Goal: Task Accomplishment & Management: Manage account settings

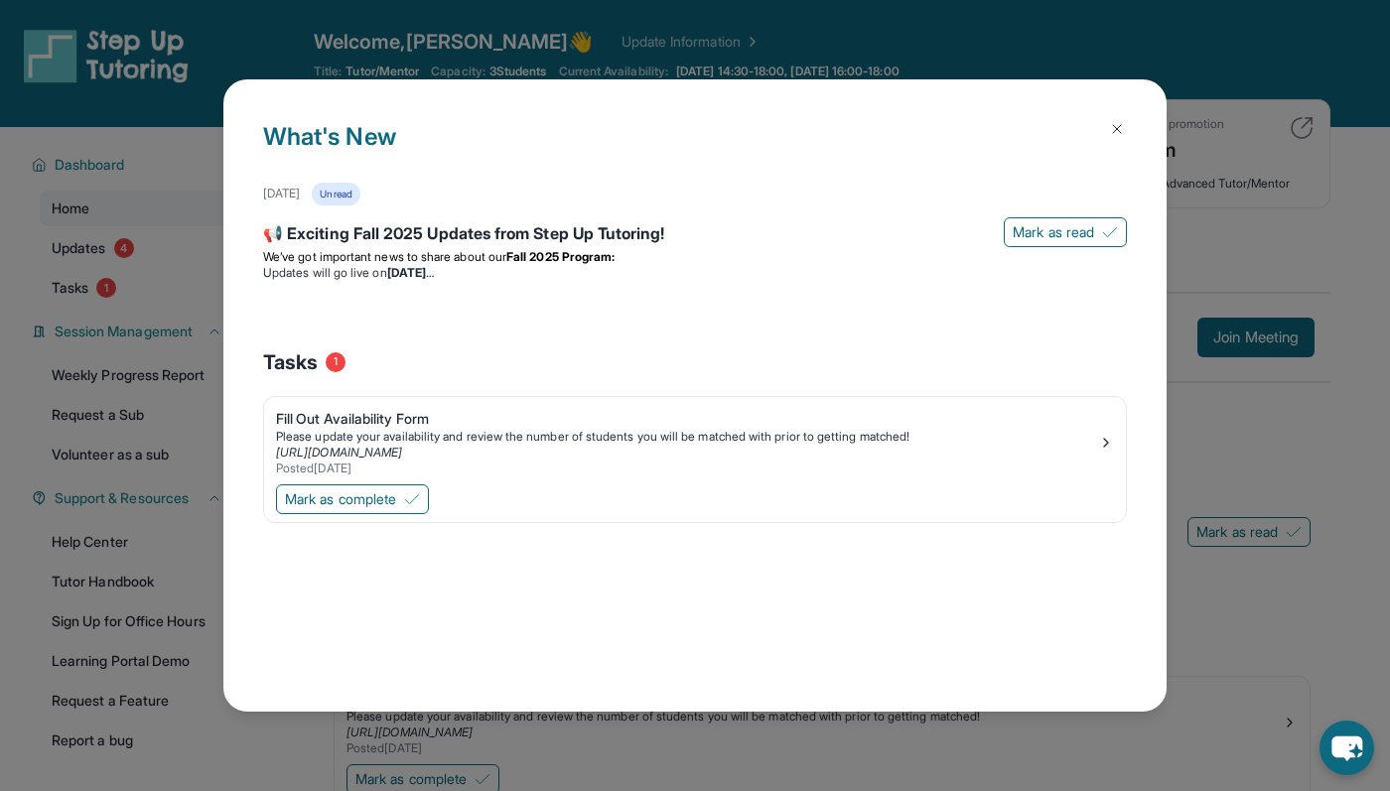
click at [1129, 120] on button at bounding box center [1117, 129] width 40 height 40
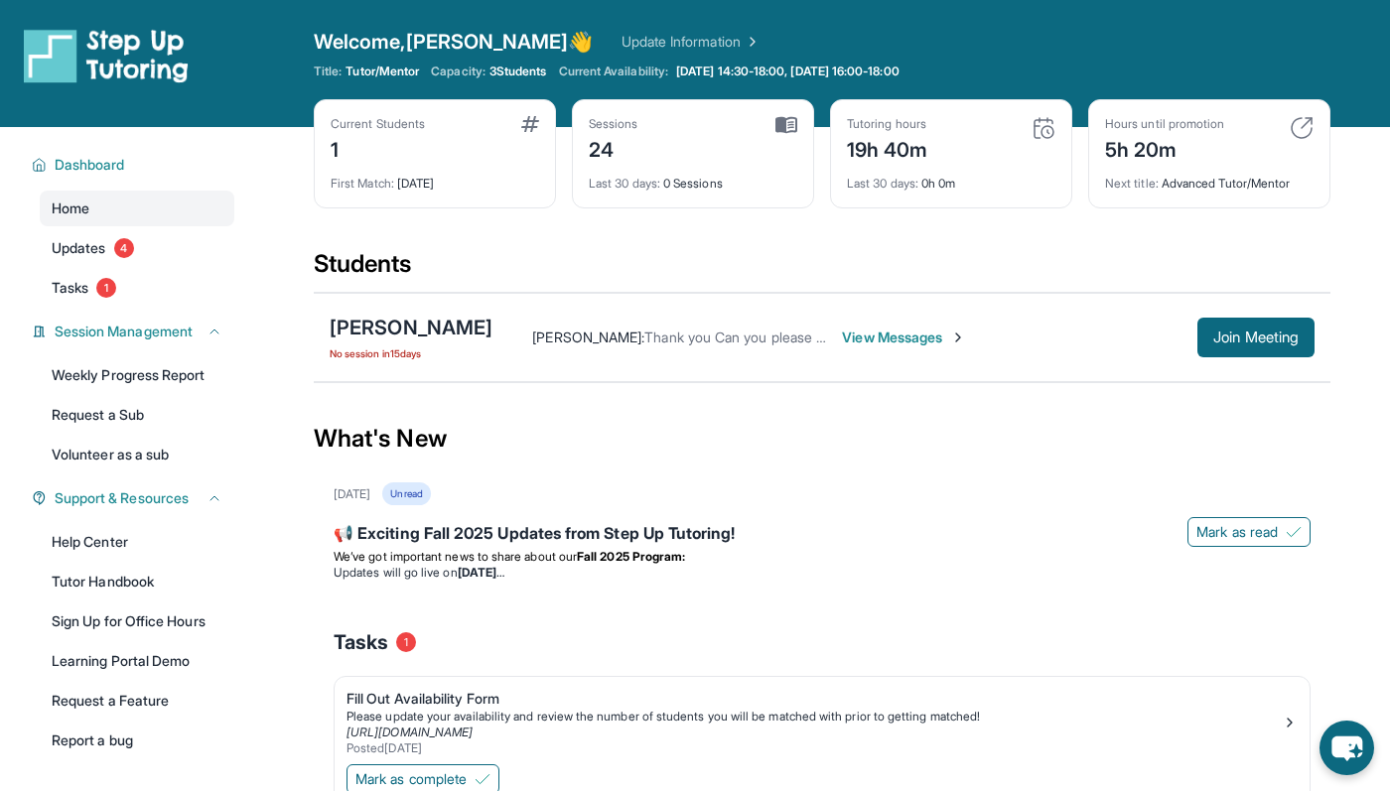
click at [1304, 124] on img at bounding box center [1302, 128] width 24 height 24
click at [1296, 126] on img at bounding box center [1302, 128] width 24 height 24
click at [138, 285] on link "Tasks 1" at bounding box center [137, 288] width 195 height 36
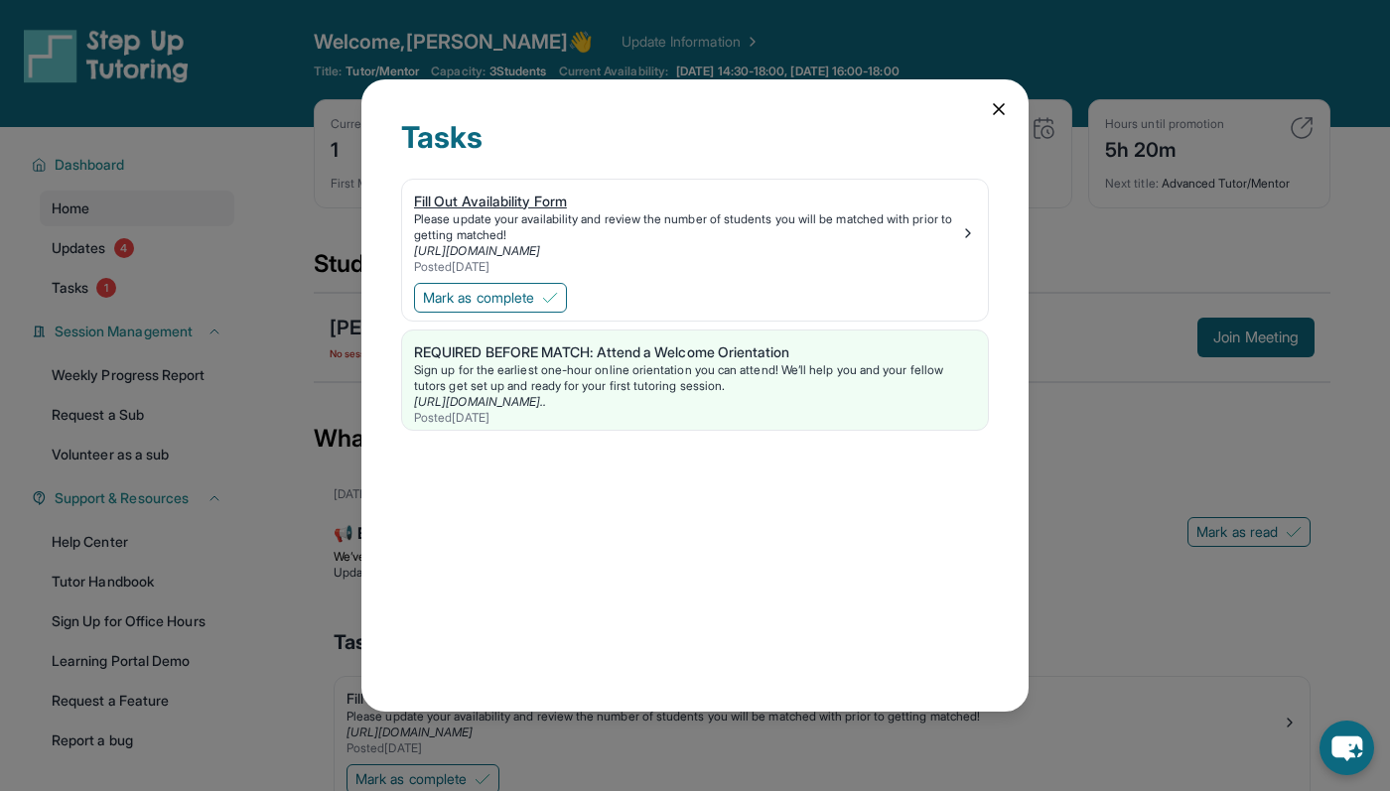
click at [522, 220] on div "Please update your availability and review the number of students you will be m…" at bounding box center [687, 228] width 546 height 32
click at [627, 369] on div "Sign up for the earliest one-hour online orientation you can attend! We’ll help…" at bounding box center [695, 378] width 562 height 32
click at [986, 104] on div "Tasks Fill Out Availability Form Please update your availability and review the…" at bounding box center [694, 396] width 667 height 634
click at [509, 346] on div "REQUIRED BEFORE MATCH: Attend a Welcome Orientation" at bounding box center [695, 353] width 562 height 20
click at [989, 105] on icon at bounding box center [999, 109] width 20 height 20
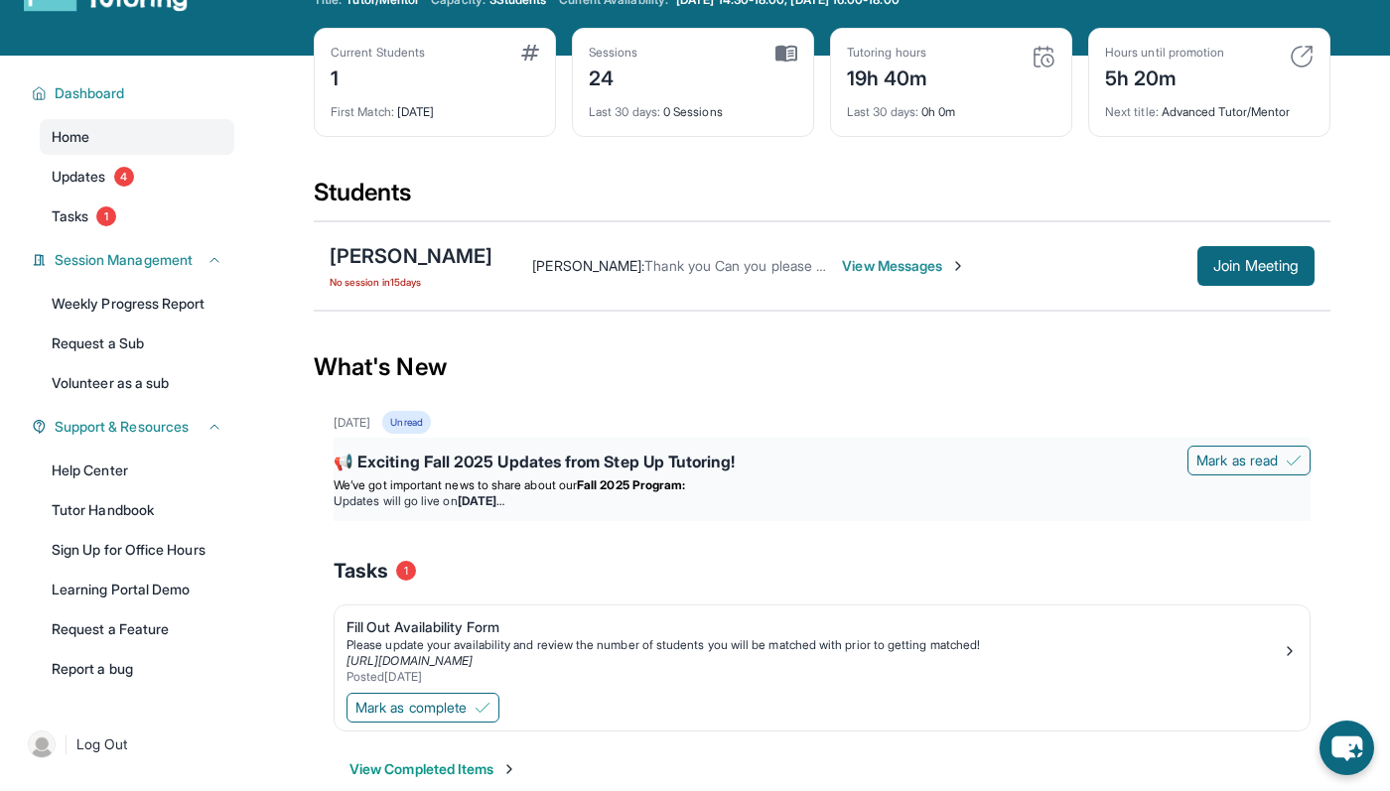
scroll to position [65, 0]
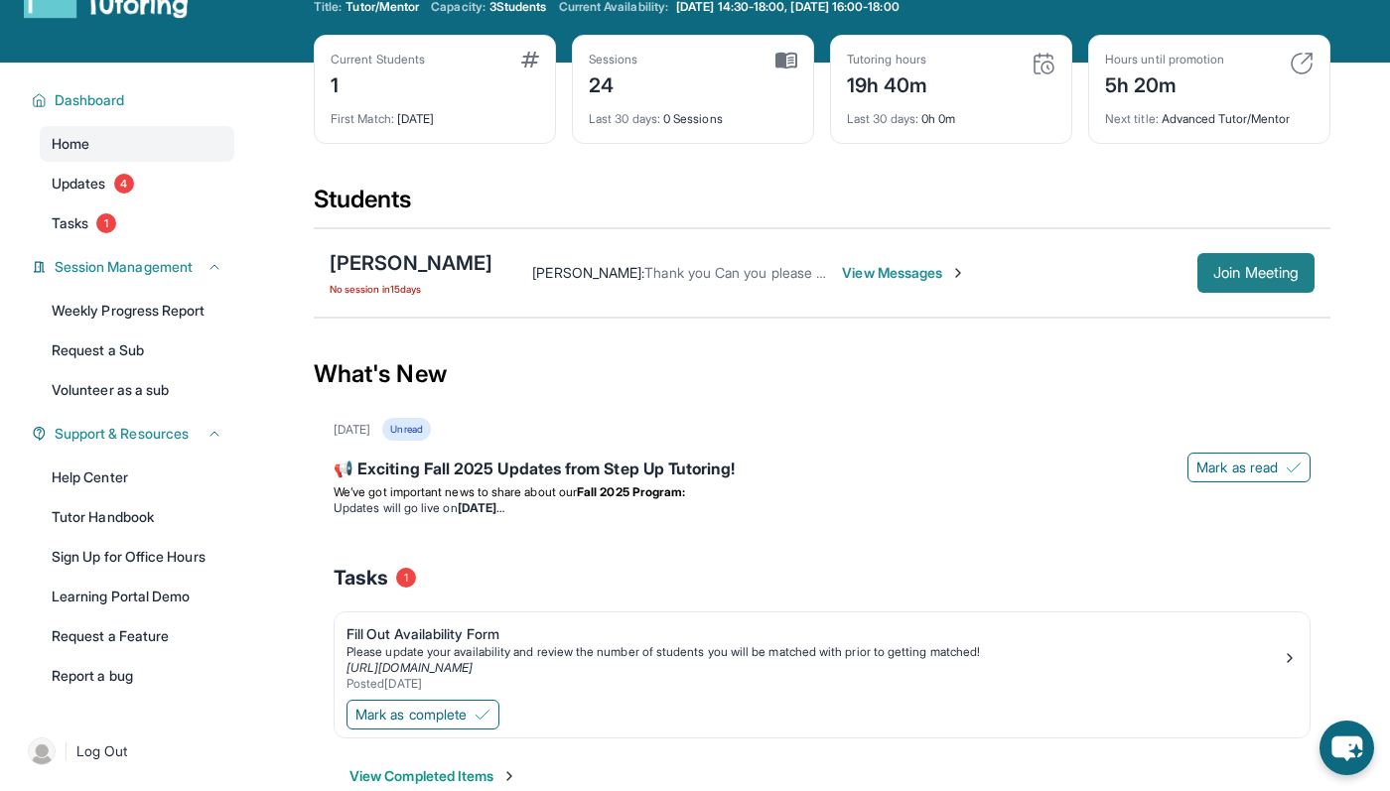
click at [1235, 254] on button "Join Meeting" at bounding box center [1256, 273] width 117 height 40
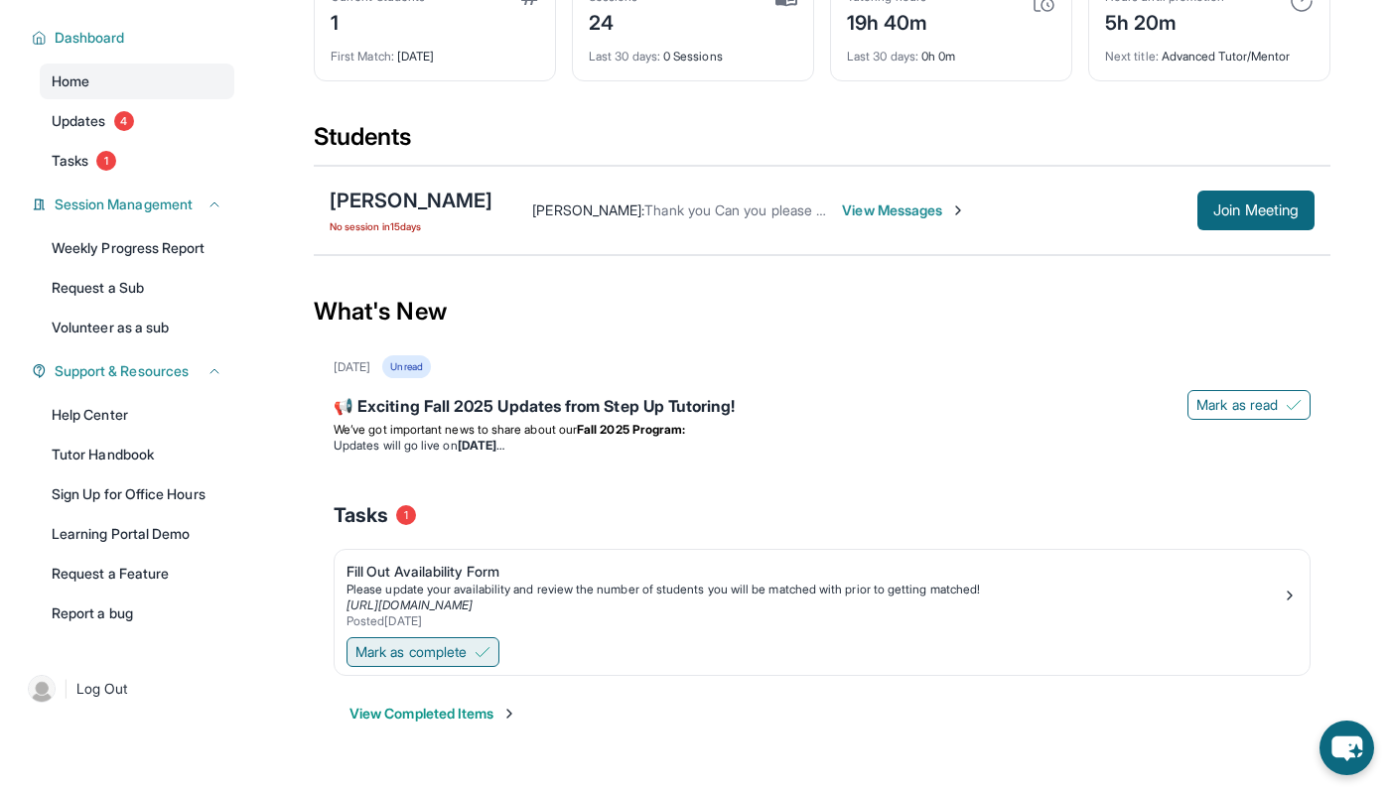
click at [449, 652] on span "Mark as complete" at bounding box center [410, 652] width 111 height 20
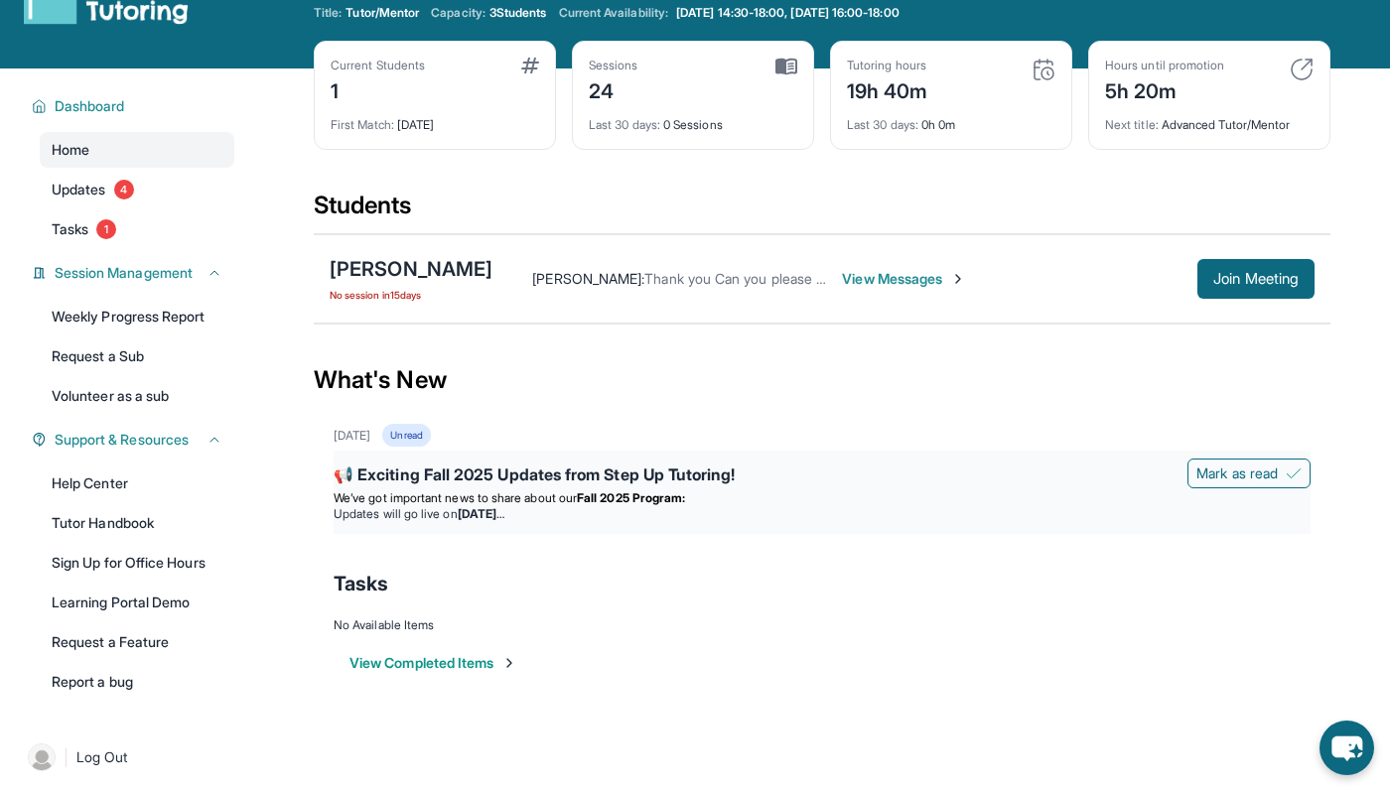
scroll to position [0, 0]
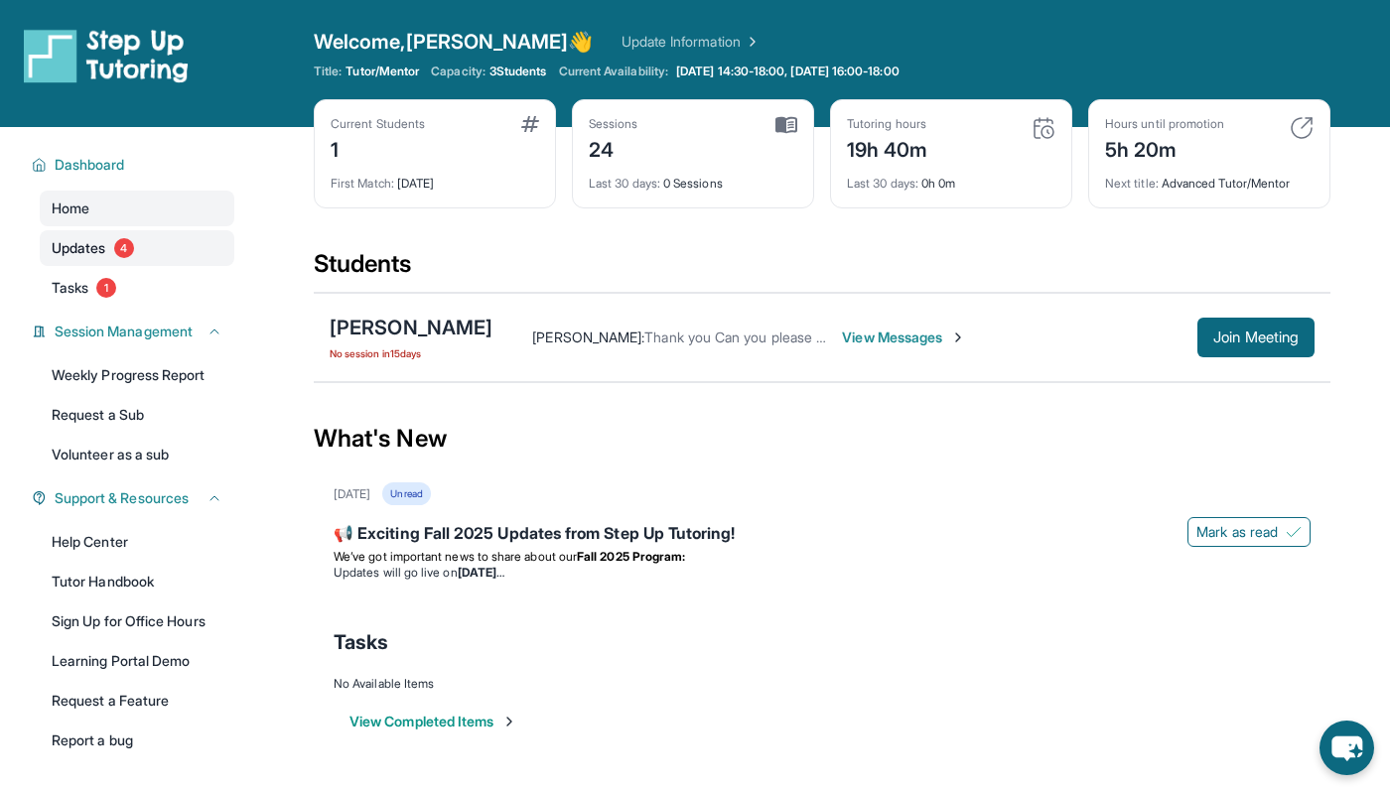
click at [127, 244] on span "4" at bounding box center [124, 248] width 20 height 20
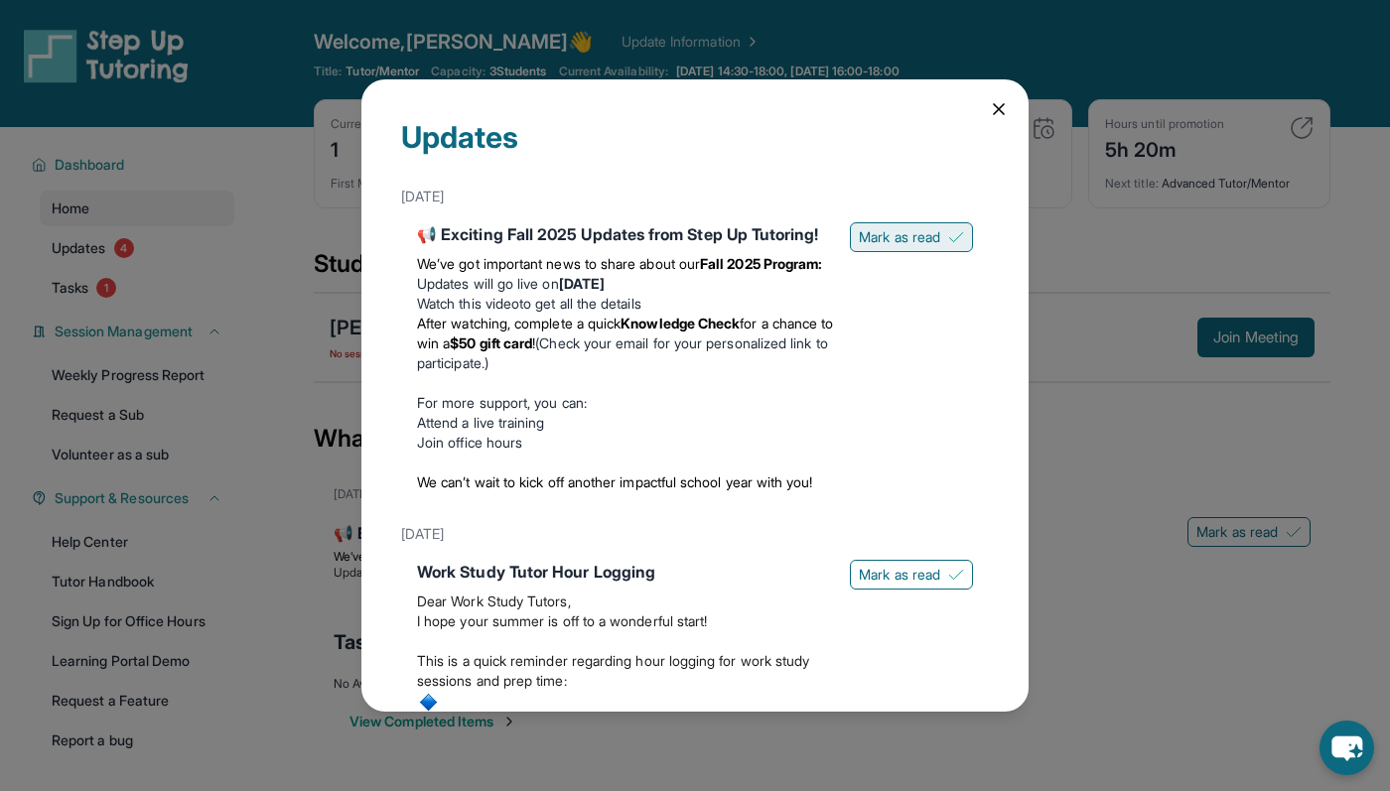
click at [905, 227] on span "Mark as read" at bounding box center [899, 237] width 81 height 20
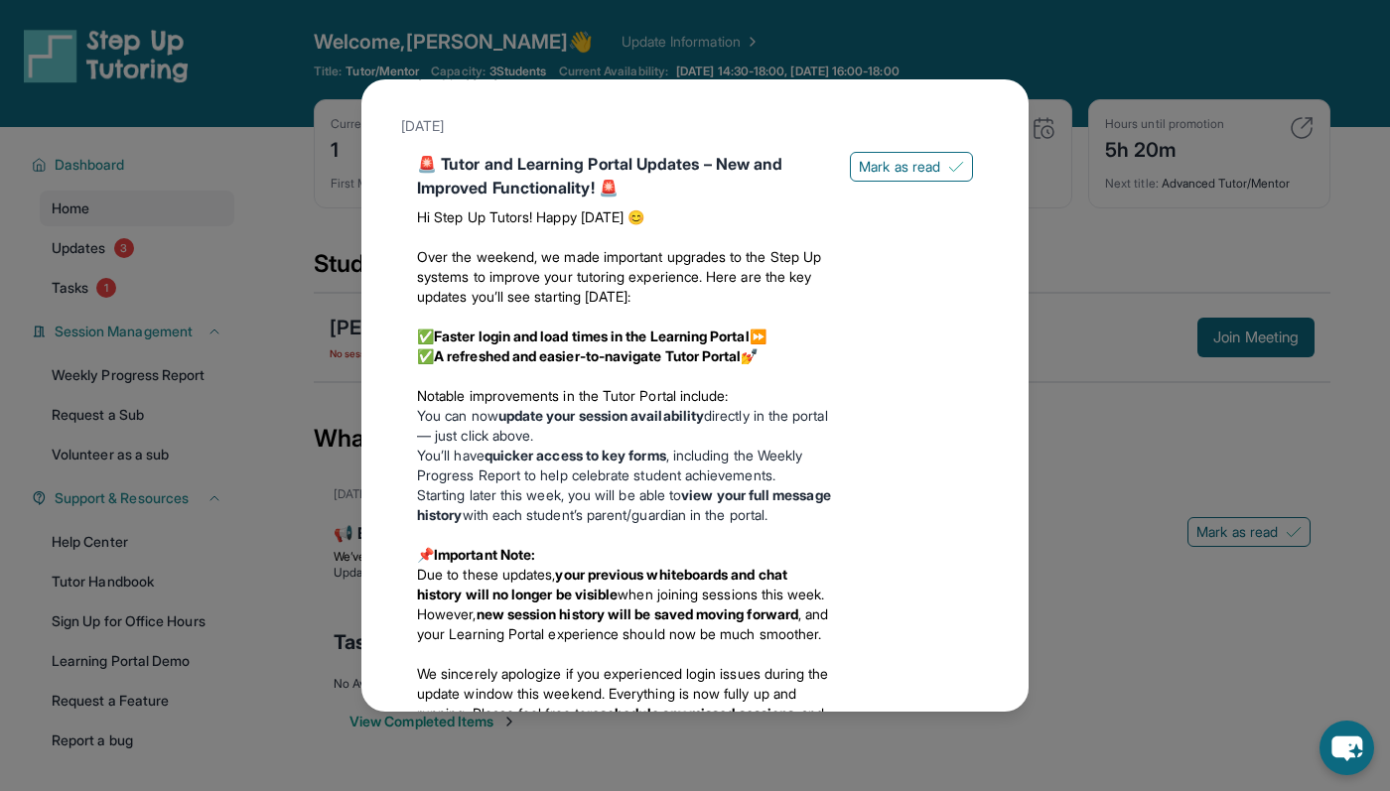
scroll to position [1384, 0]
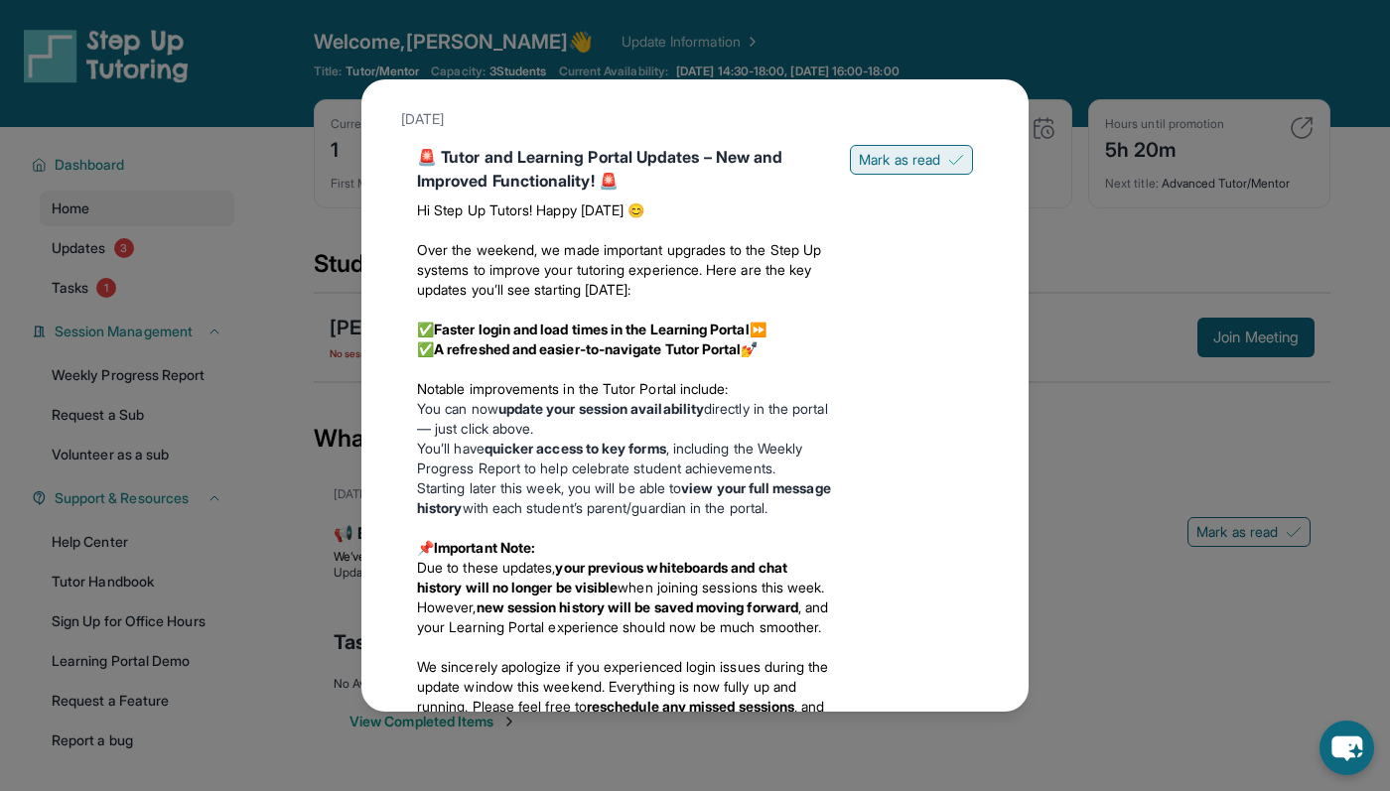
click at [869, 155] on span "Mark as read" at bounding box center [899, 160] width 81 height 20
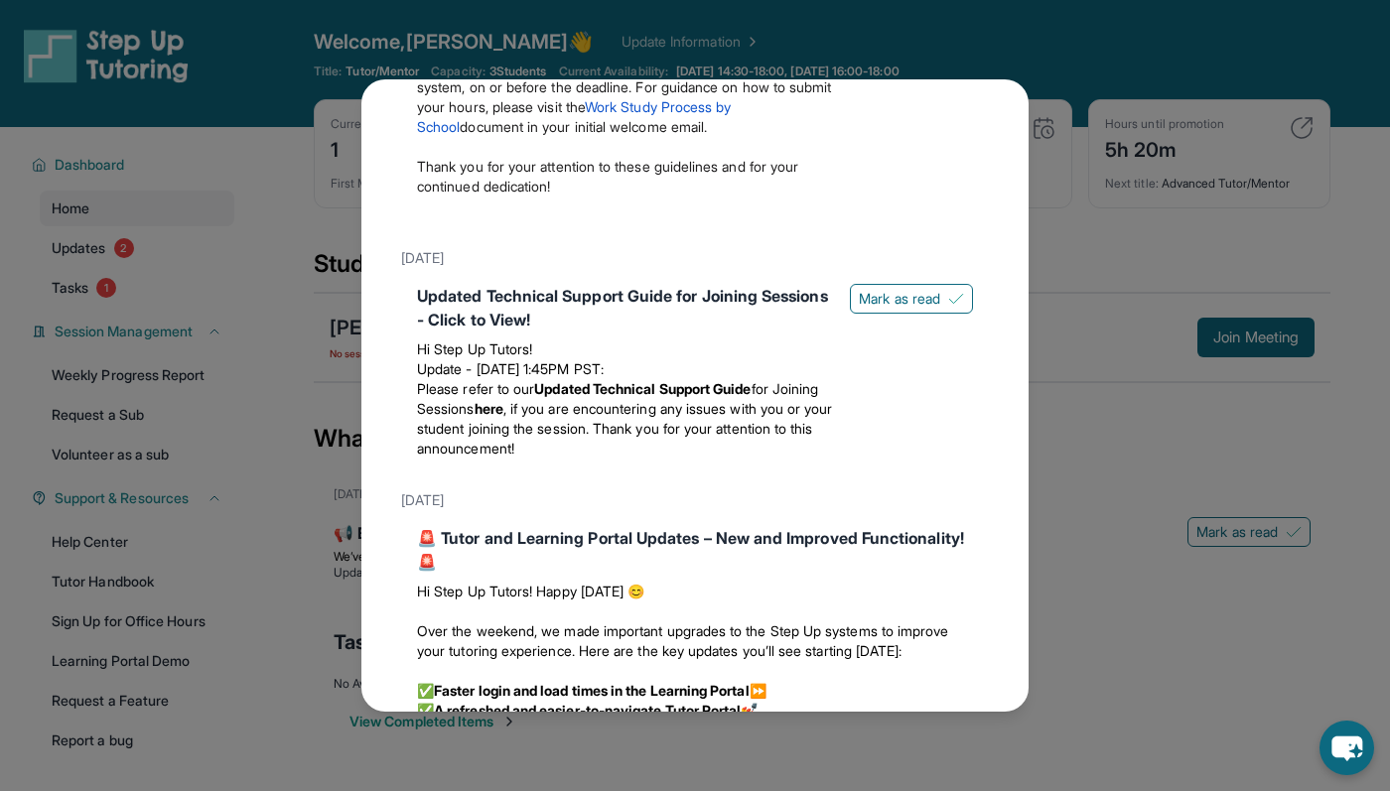
scroll to position [927, 0]
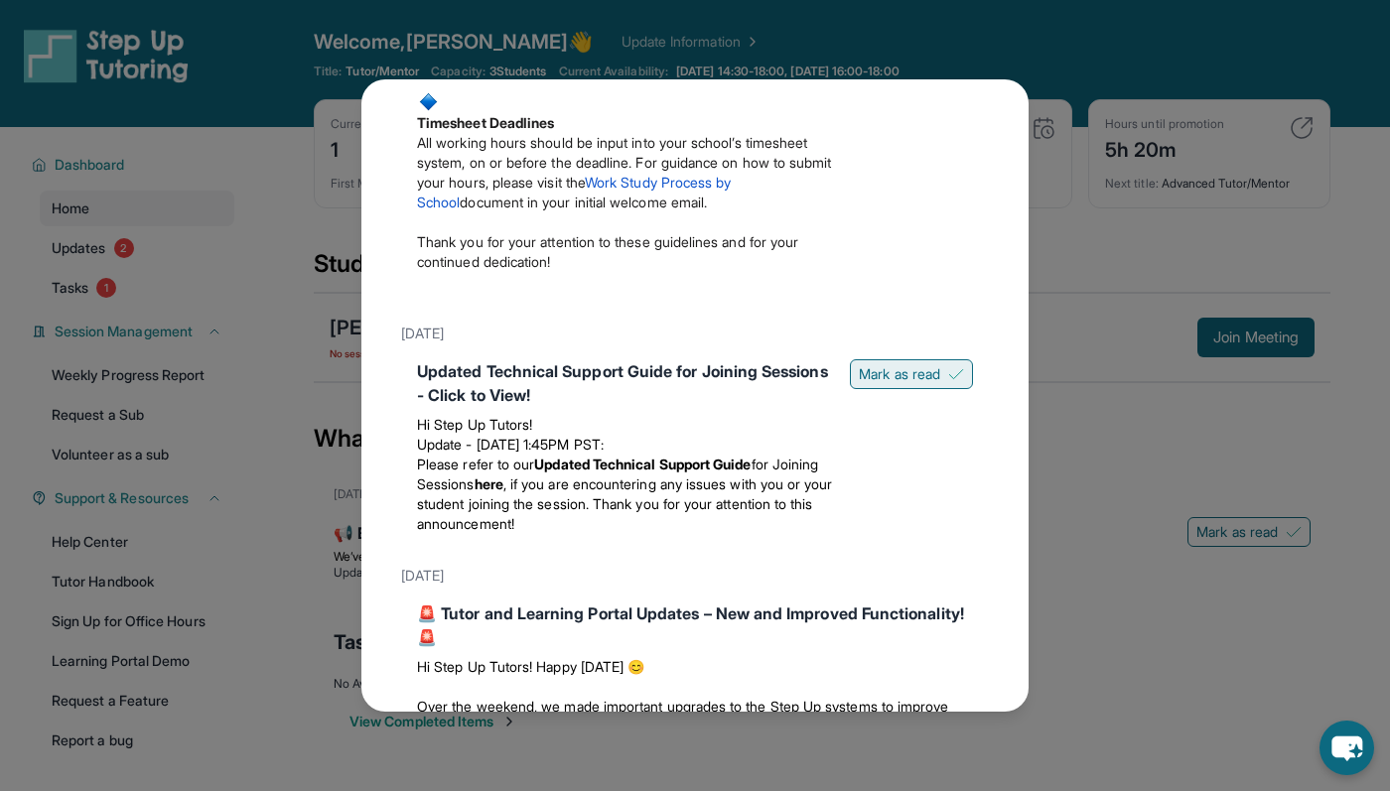
click at [882, 372] on span "Mark as read" at bounding box center [899, 374] width 81 height 20
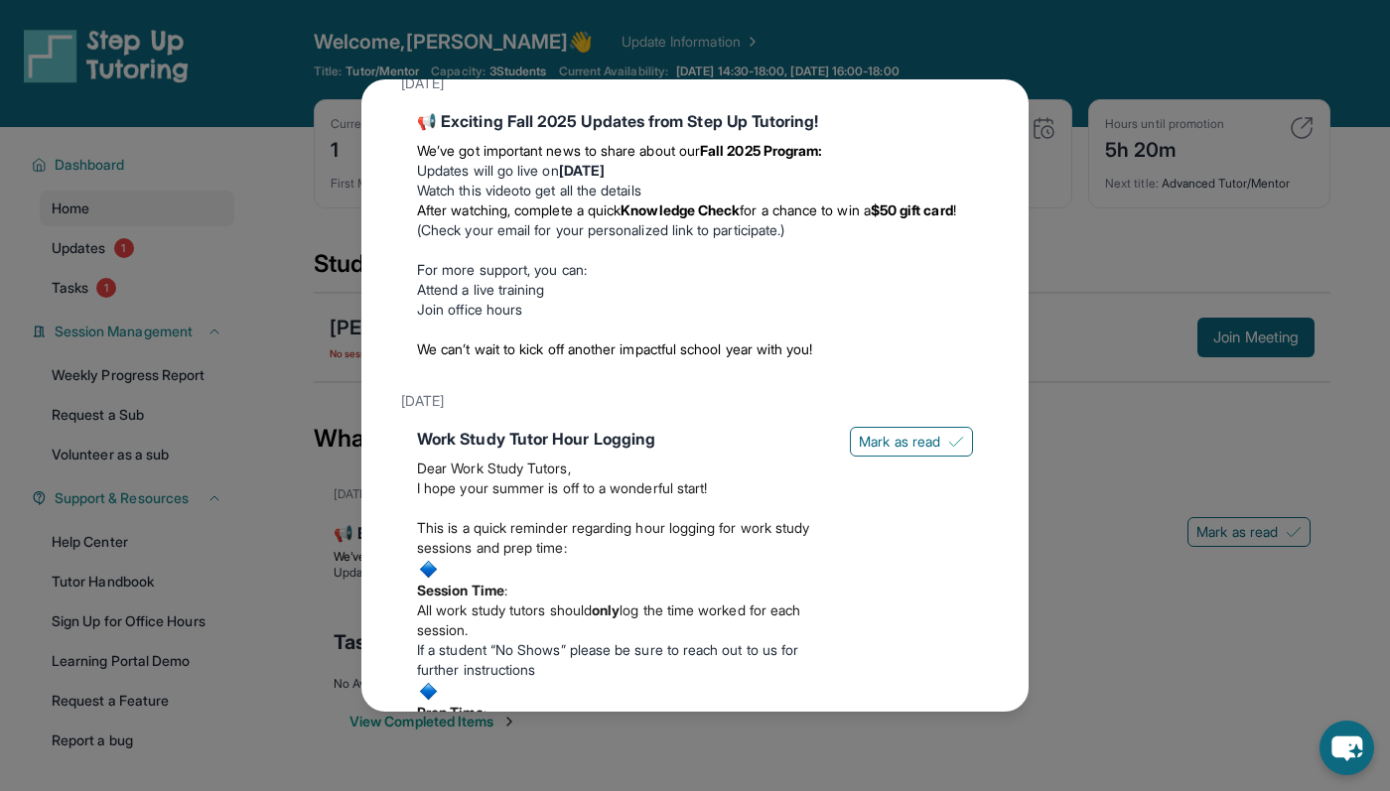
scroll to position [81, 0]
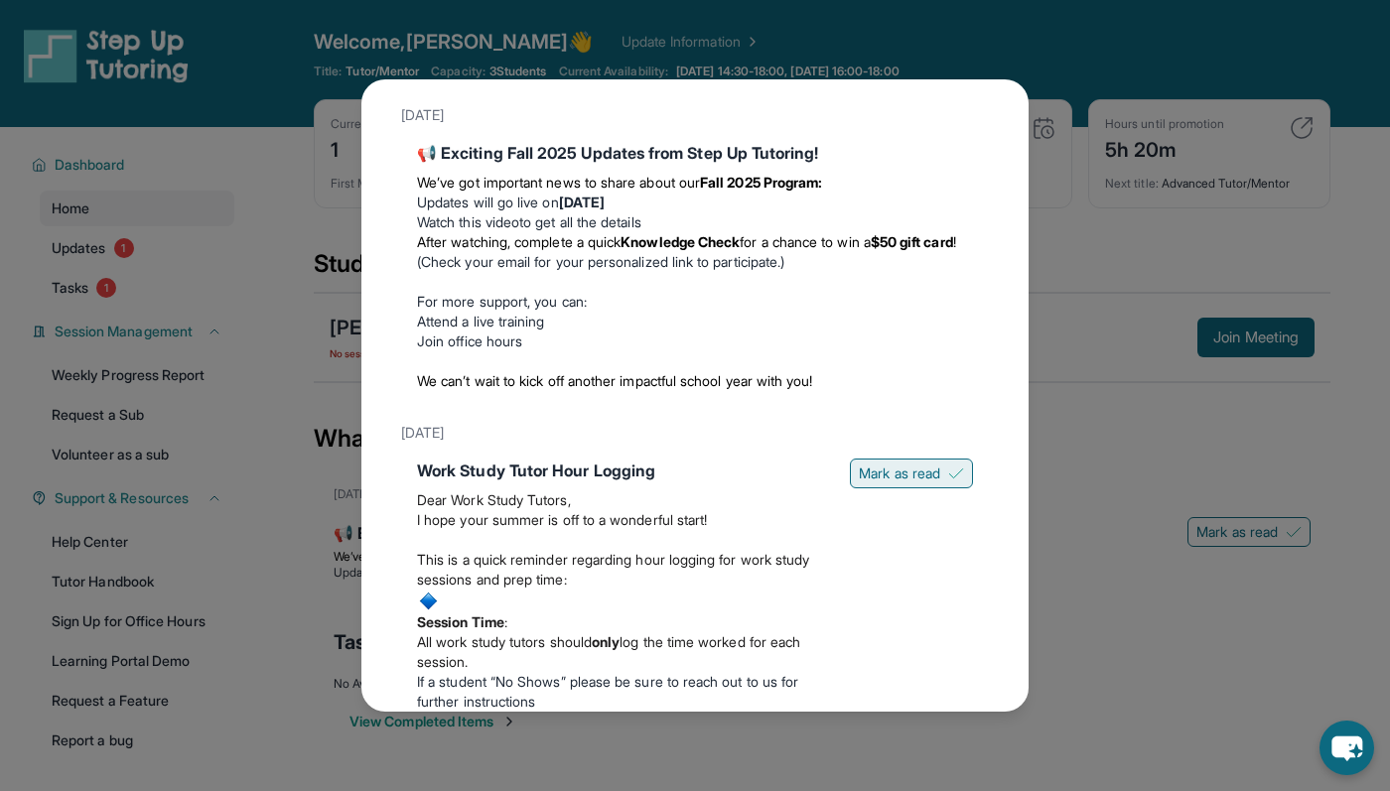
click at [889, 481] on span "Mark as read" at bounding box center [899, 474] width 81 height 20
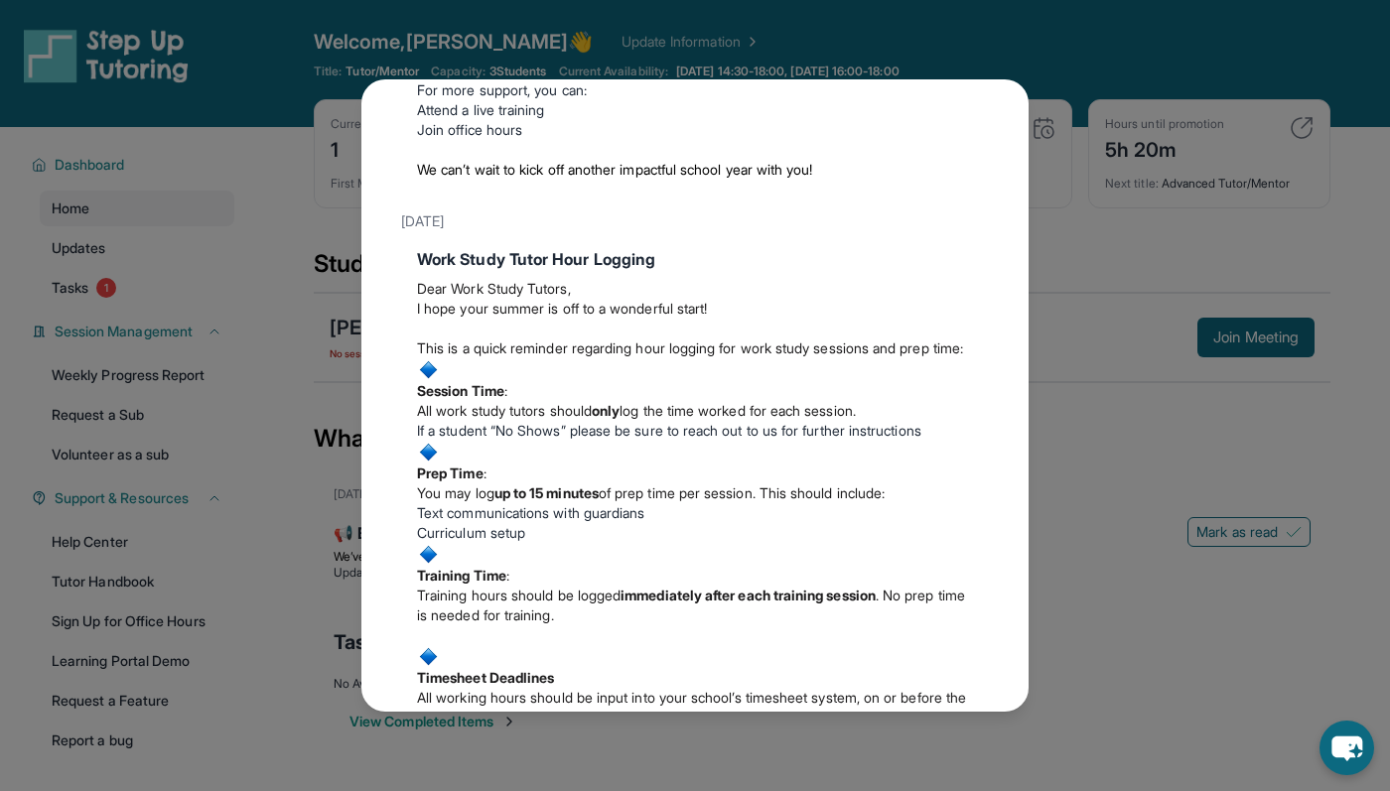
scroll to position [0, 0]
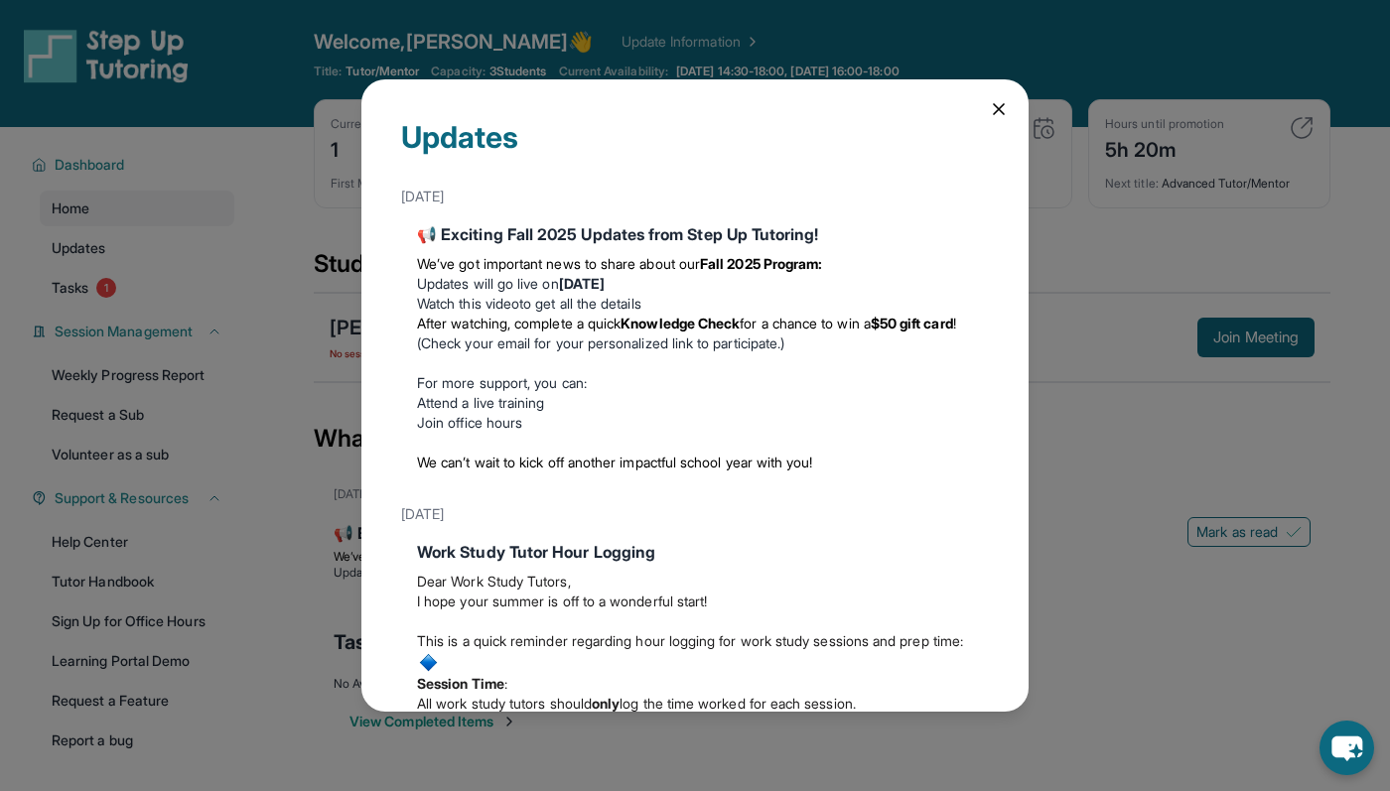
click at [1003, 99] on icon at bounding box center [999, 109] width 20 height 20
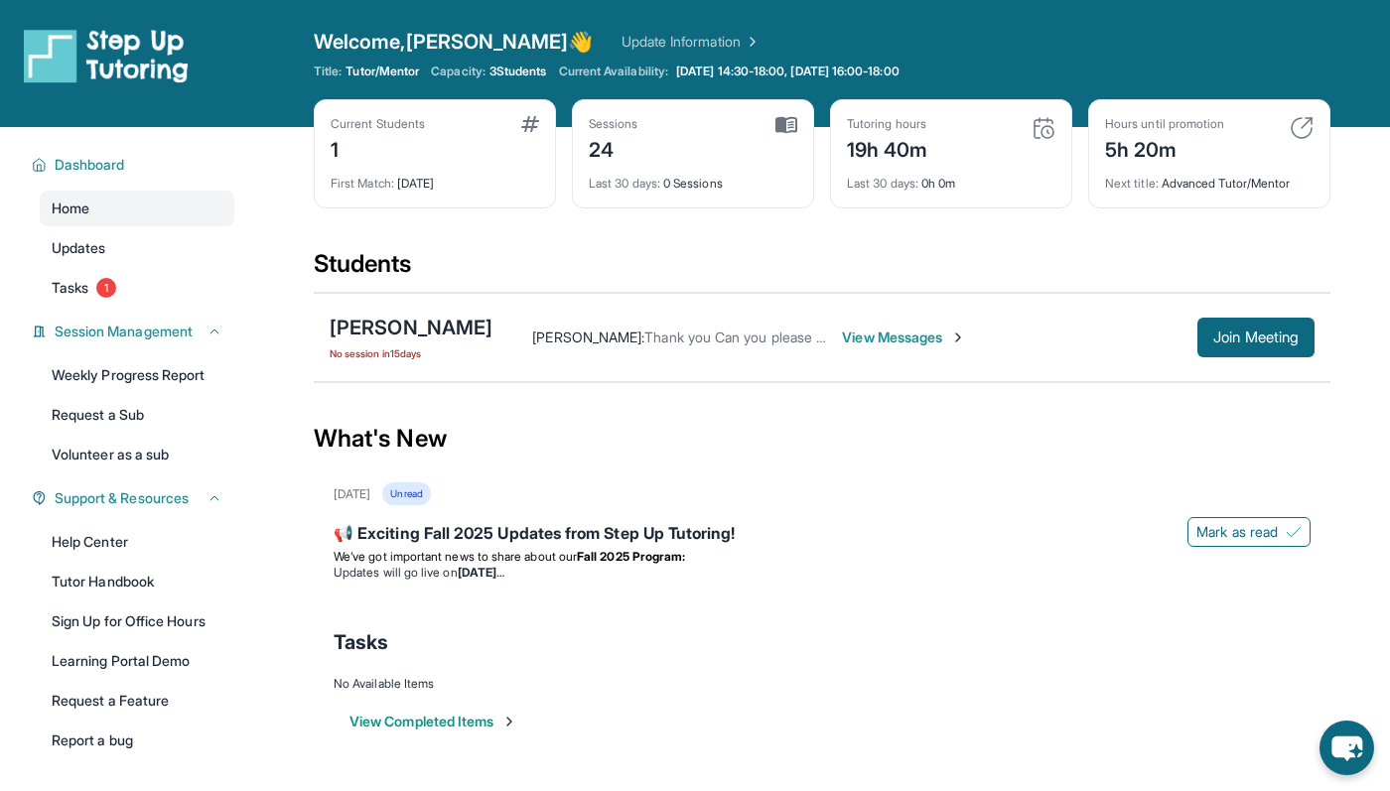
click at [622, 36] on link "Update Information" at bounding box center [691, 42] width 139 height 20
